Goal: Task Accomplishment & Management: Manage account settings

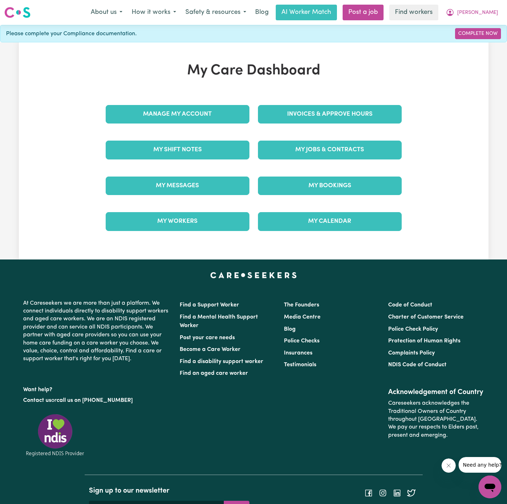
click at [353, 125] on div "Invoices & Approve Hours" at bounding box center [330, 114] width 152 height 36
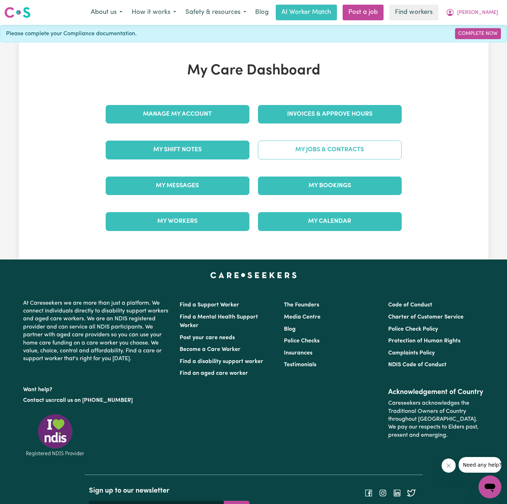
click at [354, 144] on link "My Jobs & Contracts" at bounding box center [330, 150] width 144 height 19
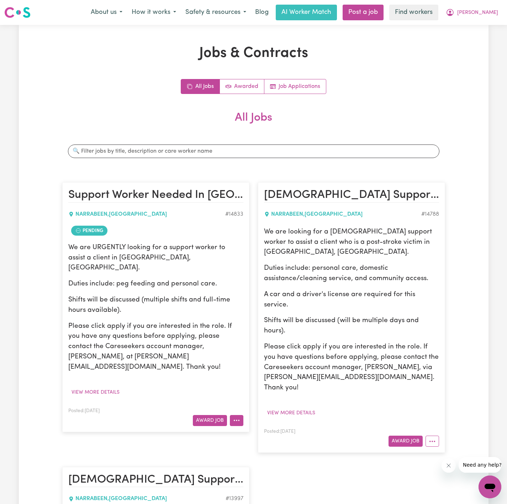
click at [233, 417] on icon "More options" at bounding box center [236, 420] width 7 height 7
click at [278, 430] on link "View/Edit Contract" at bounding box center [264, 437] width 69 height 14
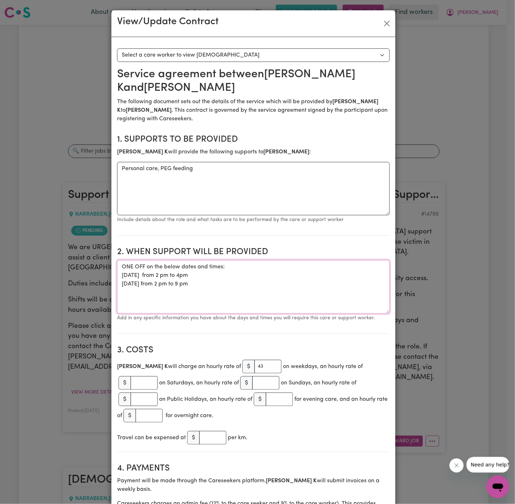
drag, startPoint x: 211, startPoint y: 271, endPoint x: 112, endPoint y: 261, distance: 99.8
click at [381, 26] on button "Close" at bounding box center [386, 23] width 11 height 11
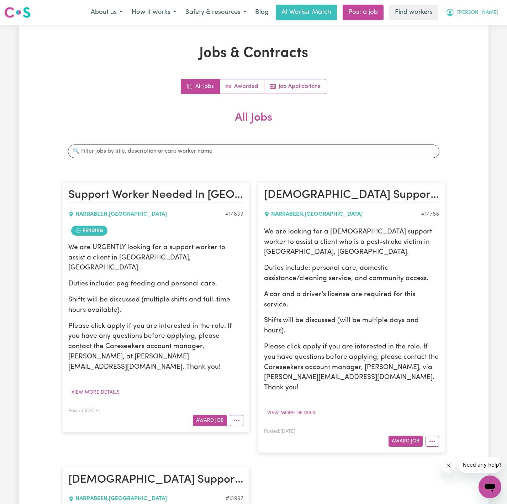
click at [490, 15] on span "[PERSON_NAME]" at bounding box center [477, 13] width 41 height 8
click at [490, 29] on link "My Dashboard" at bounding box center [474, 28] width 56 height 14
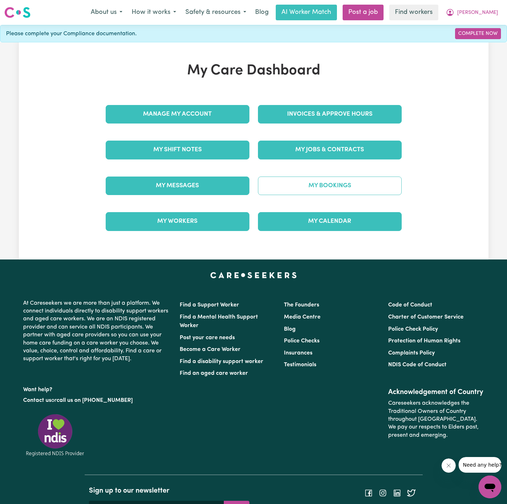
click at [340, 183] on link "My Bookings" at bounding box center [330, 185] width 144 height 19
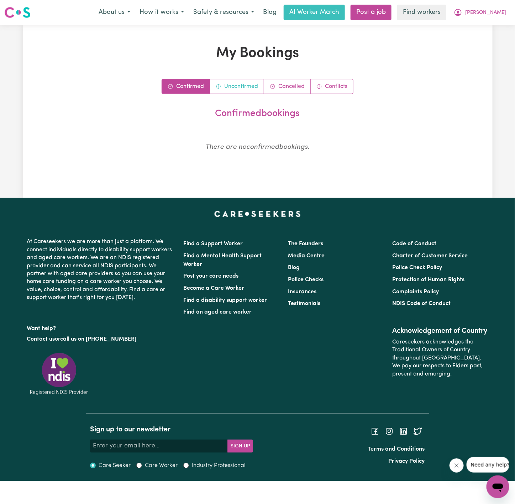
click at [243, 91] on link "Unconfirmed" at bounding box center [237, 86] width 54 height 14
click at [496, 11] on span "[PERSON_NAME]" at bounding box center [485, 13] width 41 height 8
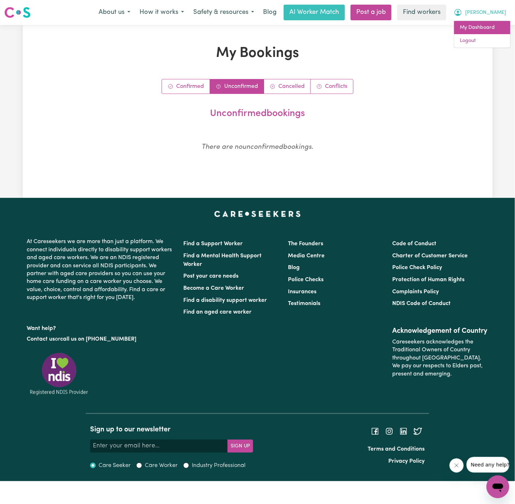
click at [496, 25] on link "My Dashboard" at bounding box center [482, 28] width 56 height 14
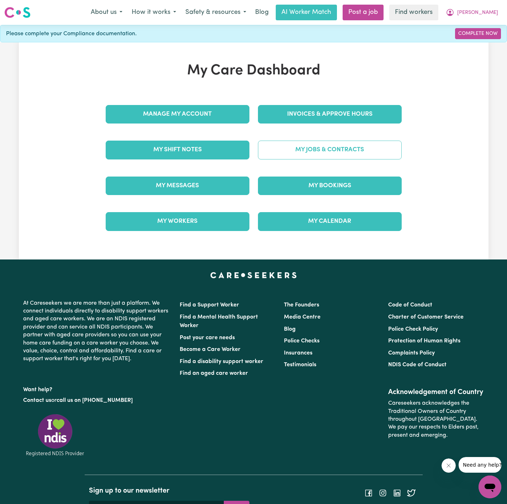
click at [321, 152] on link "My Jobs & Contracts" at bounding box center [330, 150] width 144 height 19
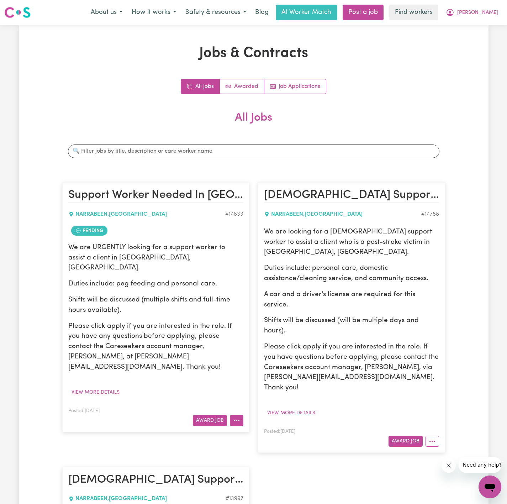
click at [235, 417] on icon "More options" at bounding box center [236, 420] width 7 height 7
click at [255, 444] on link "Make Booking" at bounding box center [264, 451] width 69 height 14
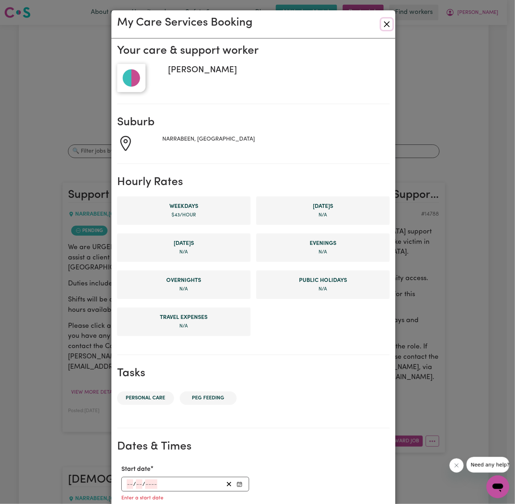
drag, startPoint x: 380, startPoint y: 25, endPoint x: 363, endPoint y: 48, distance: 29.0
click at [381, 25] on button "Close" at bounding box center [386, 24] width 11 height 11
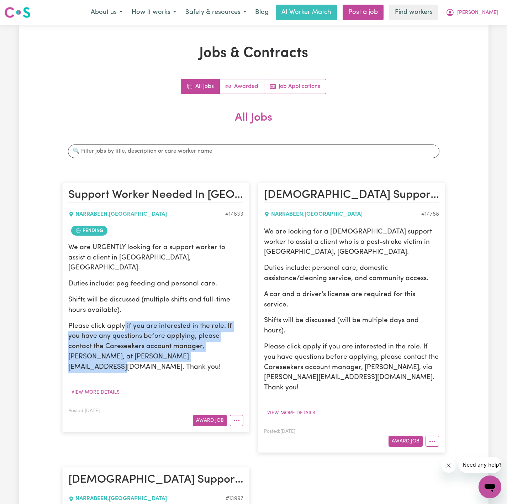
drag, startPoint x: 202, startPoint y: 344, endPoint x: 123, endPoint y: 318, distance: 82.7
click at [123, 321] on p "Please click apply if you are interested in the role. If you have any questions…" at bounding box center [155, 346] width 175 height 51
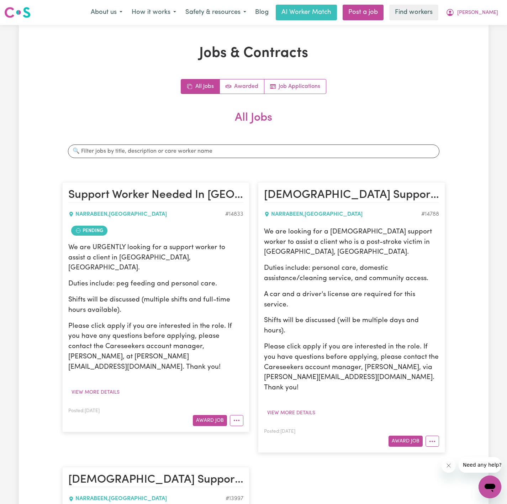
drag, startPoint x: 121, startPoint y: 315, endPoint x: 117, endPoint y: 318, distance: 5.3
click at [121, 321] on p "Please click apply if you are interested in the role. If you have any questions…" at bounding box center [155, 346] width 175 height 51
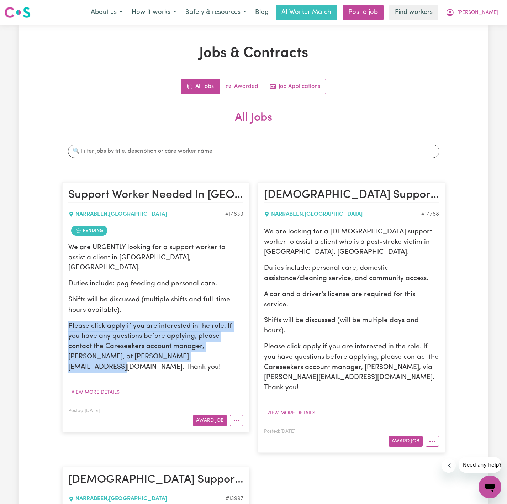
drag, startPoint x: 68, startPoint y: 315, endPoint x: 200, endPoint y: 350, distance: 136.3
click at [200, 350] on p "Please click apply if you are interested in the role. If you have any questions…" at bounding box center [155, 346] width 175 height 51
copy p "Please click apply if you are interested in the role. If you have any questions…"
